Goal: Task Accomplishment & Management: Manage account settings

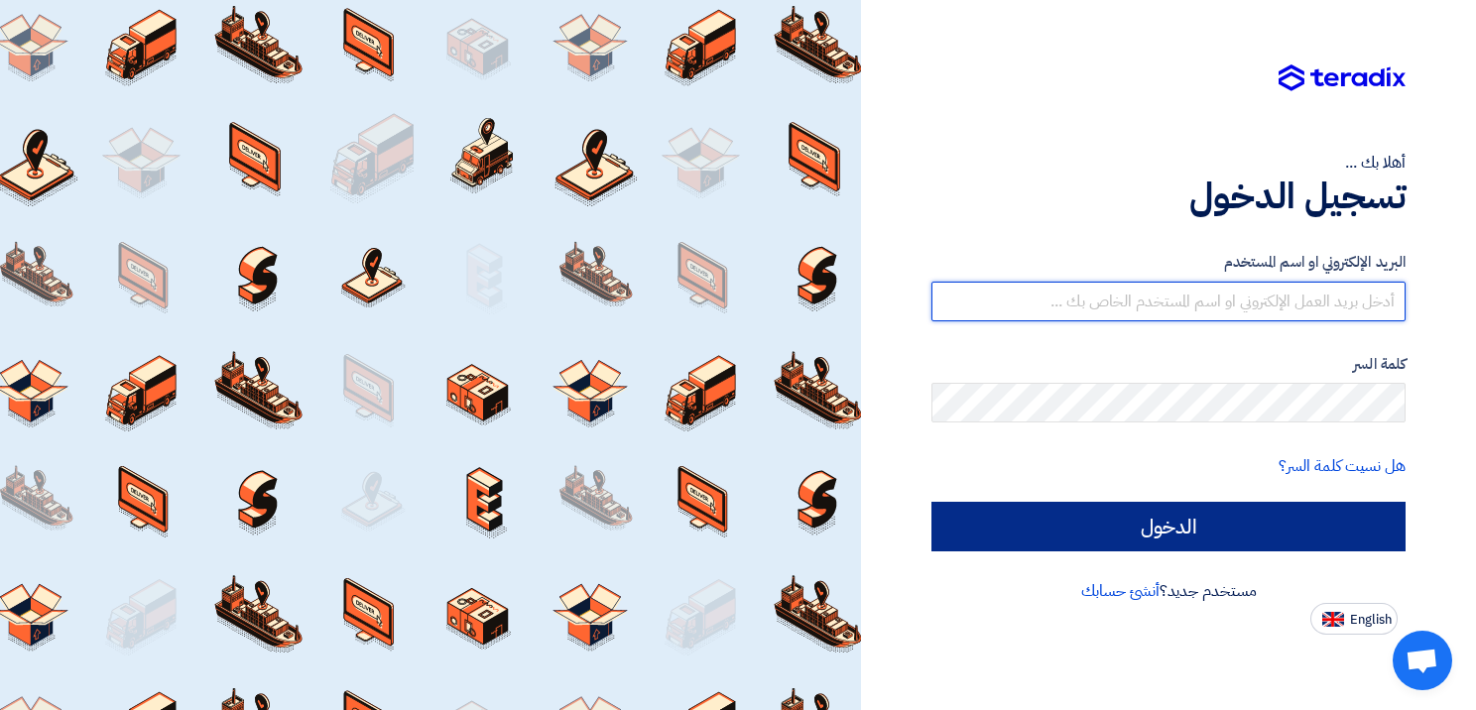
type input "[EMAIL_ADDRESS][DOMAIN_NAME]"
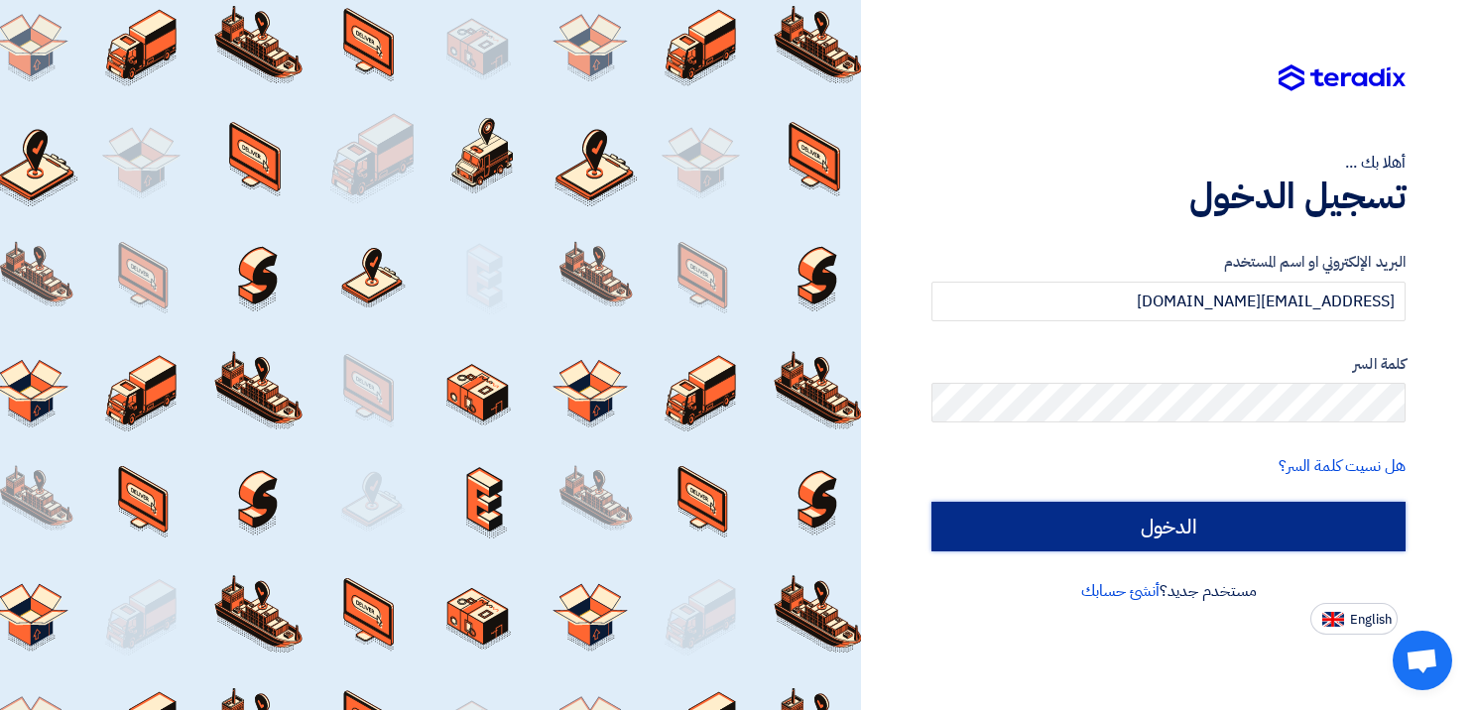
click at [1193, 520] on input "الدخول" at bounding box center [1168, 527] width 474 height 50
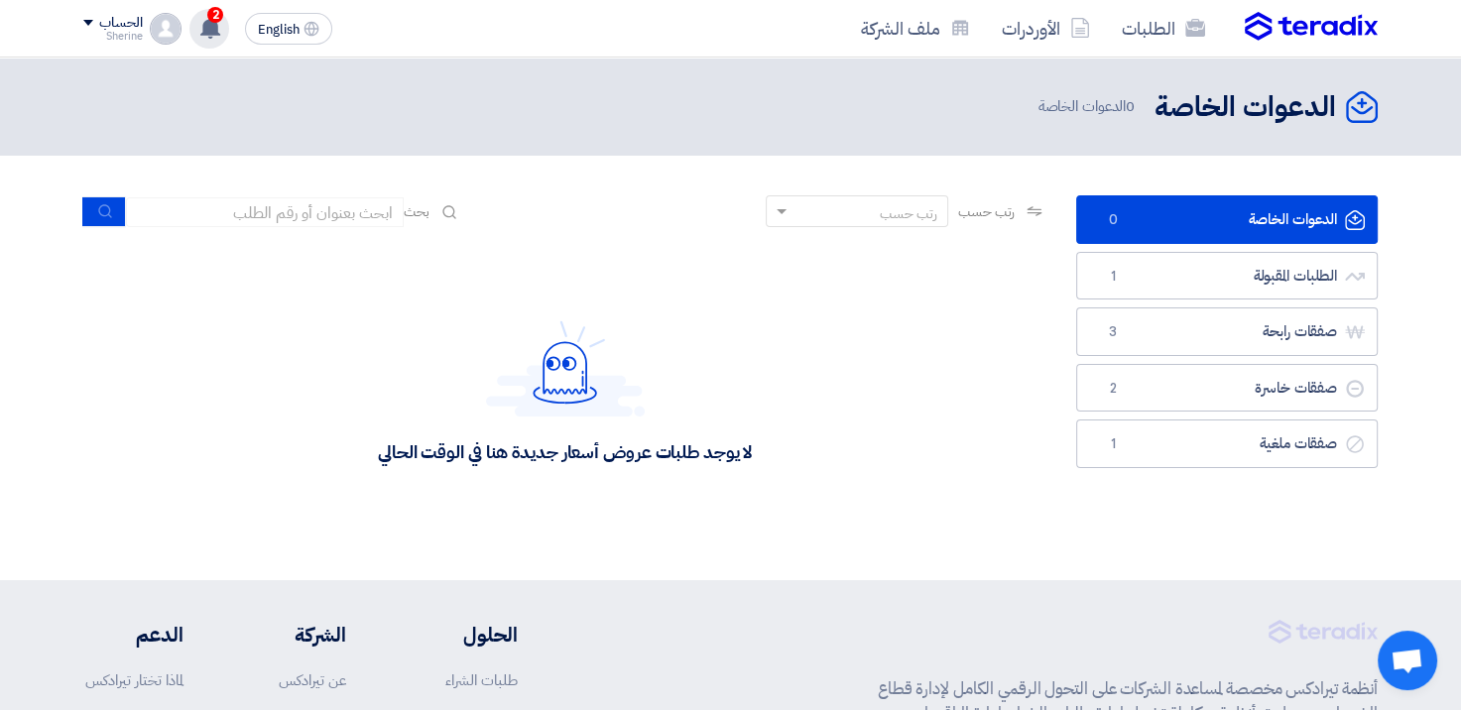
click at [210, 24] on use at bounding box center [210, 28] width 20 height 22
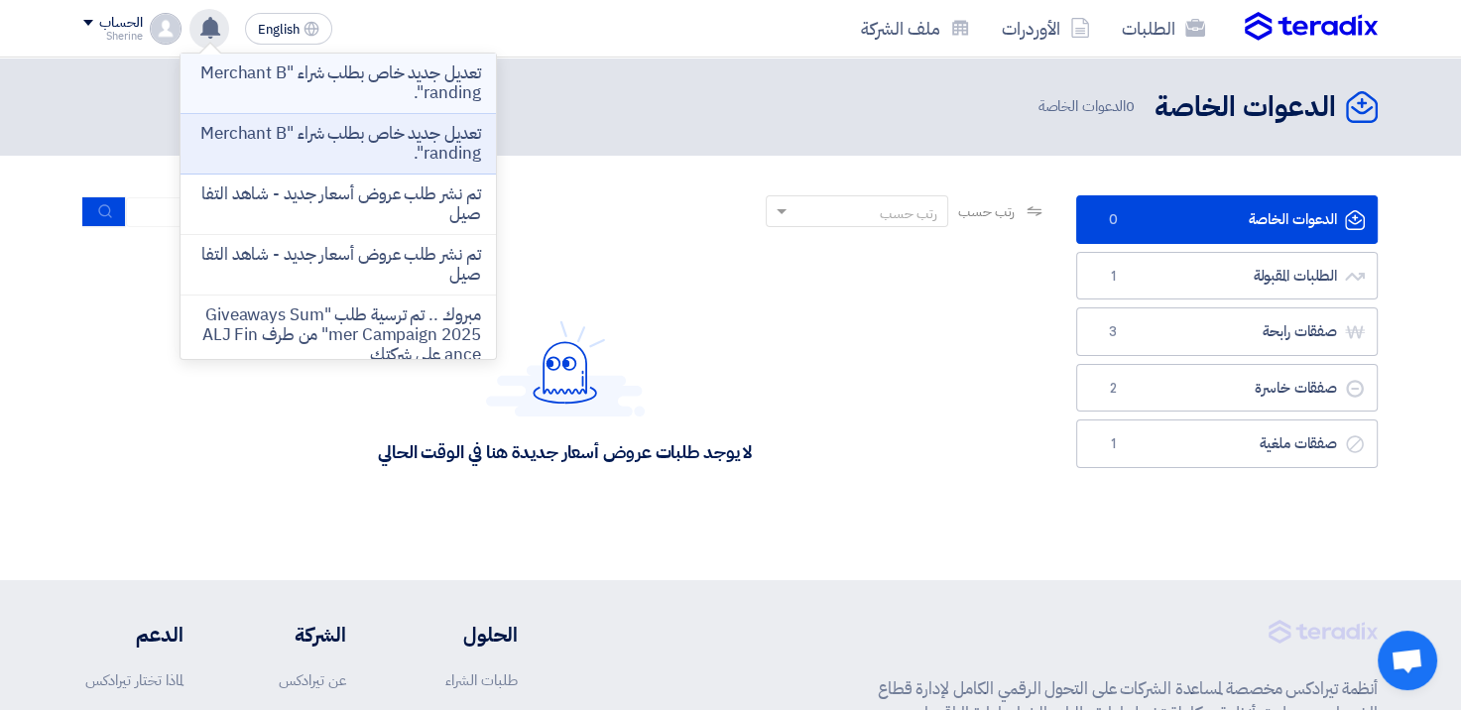
click at [341, 92] on p "تعديل جديد خاص بطلب شراء "Merchant Branding"." at bounding box center [338, 83] width 284 height 40
